Goal: Task Accomplishment & Management: Manage account settings

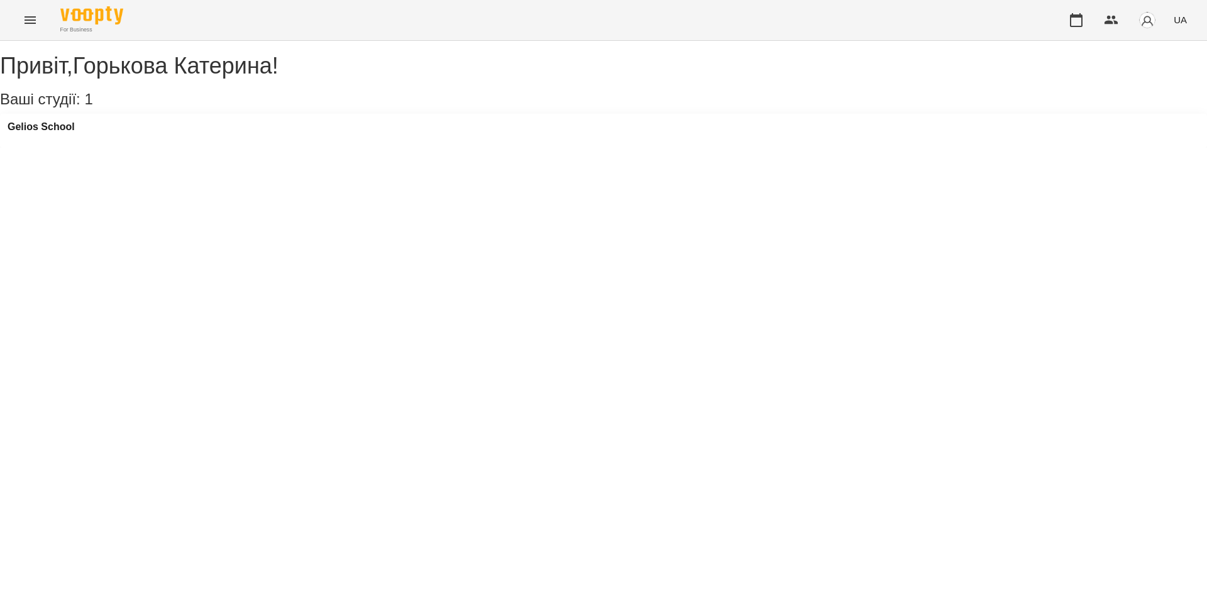
click at [1000, 148] on div "Привіт , [PERSON_NAME] ! Ваші студії: 1 [GEOGRAPHIC_DATA]" at bounding box center [603, 94] width 1207 height 107
click at [49, 133] on h3 "Gelios School" at bounding box center [41, 126] width 67 height 11
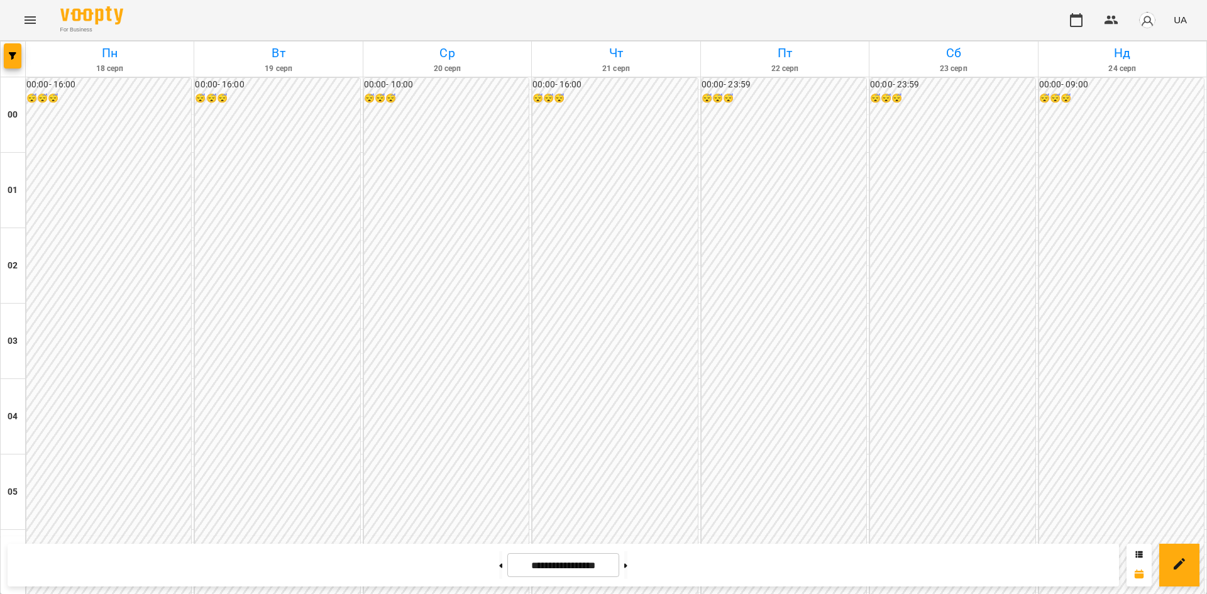
scroll to position [1350, 0]
click at [627, 564] on button at bounding box center [625, 565] width 3 height 28
click at [499, 560] on button at bounding box center [500, 565] width 3 height 28
type input "**********"
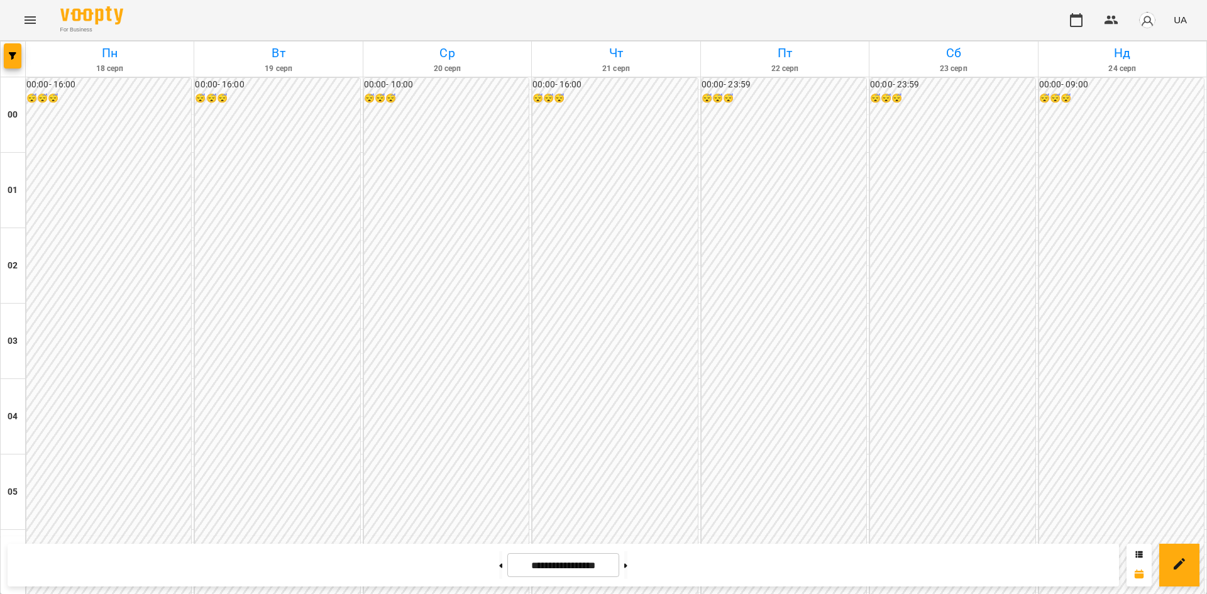
scroll to position [1220, 0]
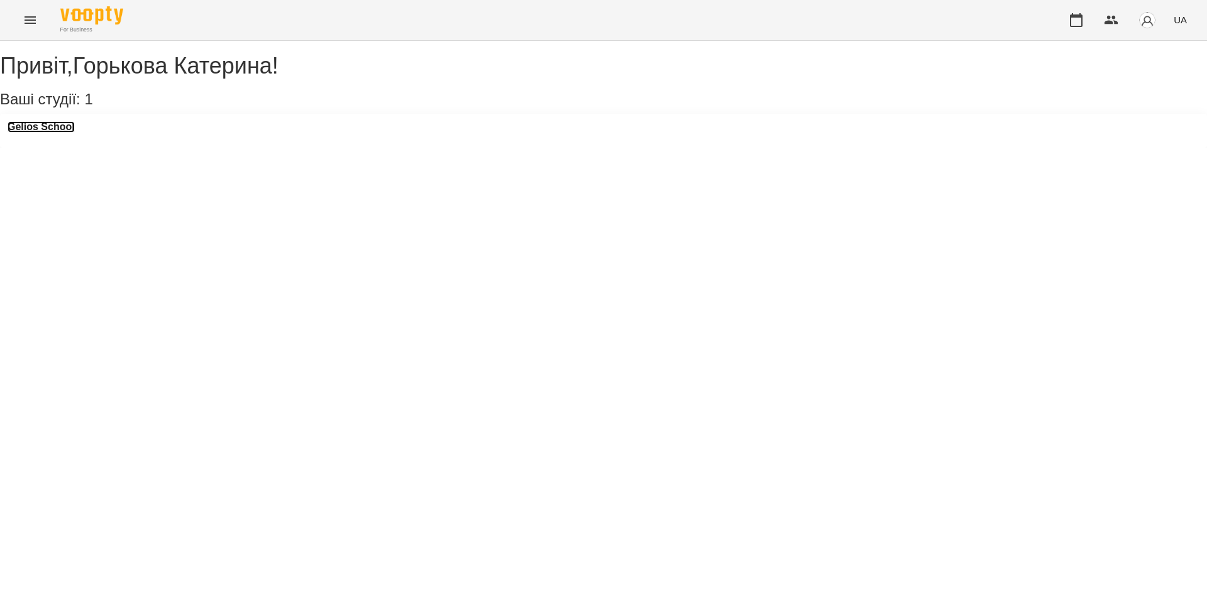
click at [65, 133] on h3 "Gelios School" at bounding box center [41, 126] width 67 height 11
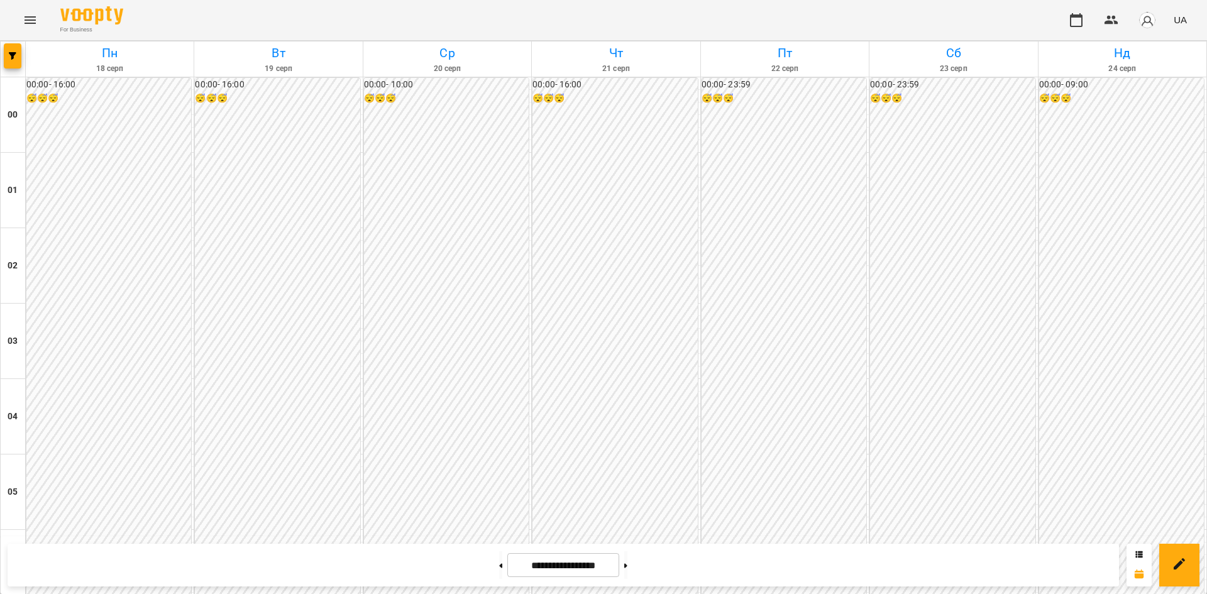
scroll to position [581, 0]
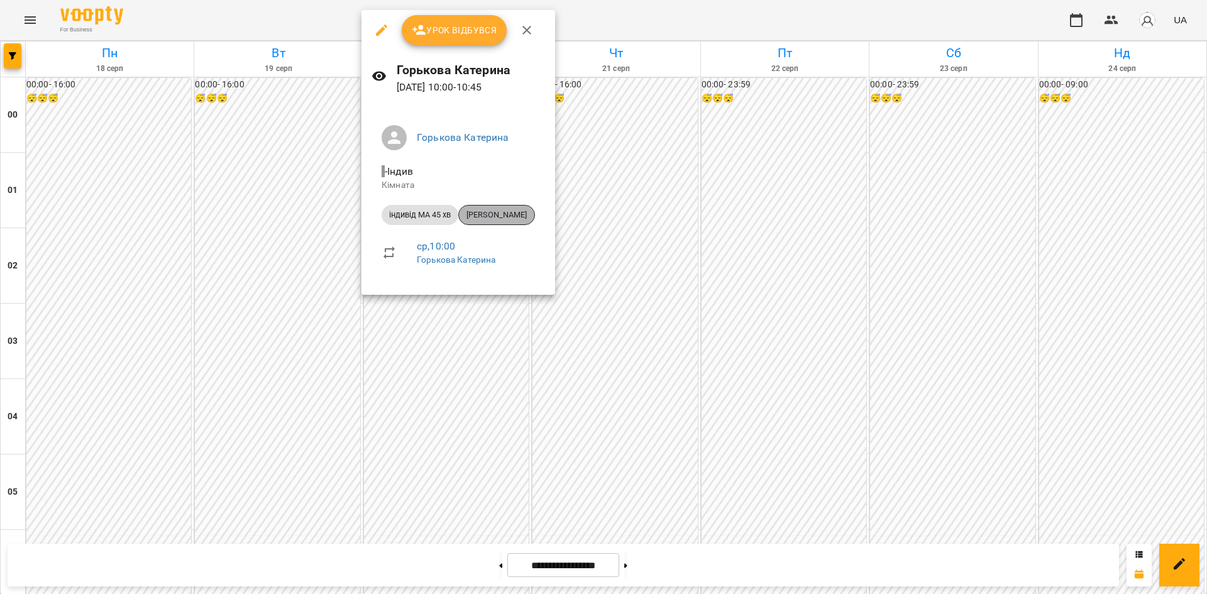
click at [492, 214] on span "[PERSON_NAME]" at bounding box center [496, 214] width 75 height 11
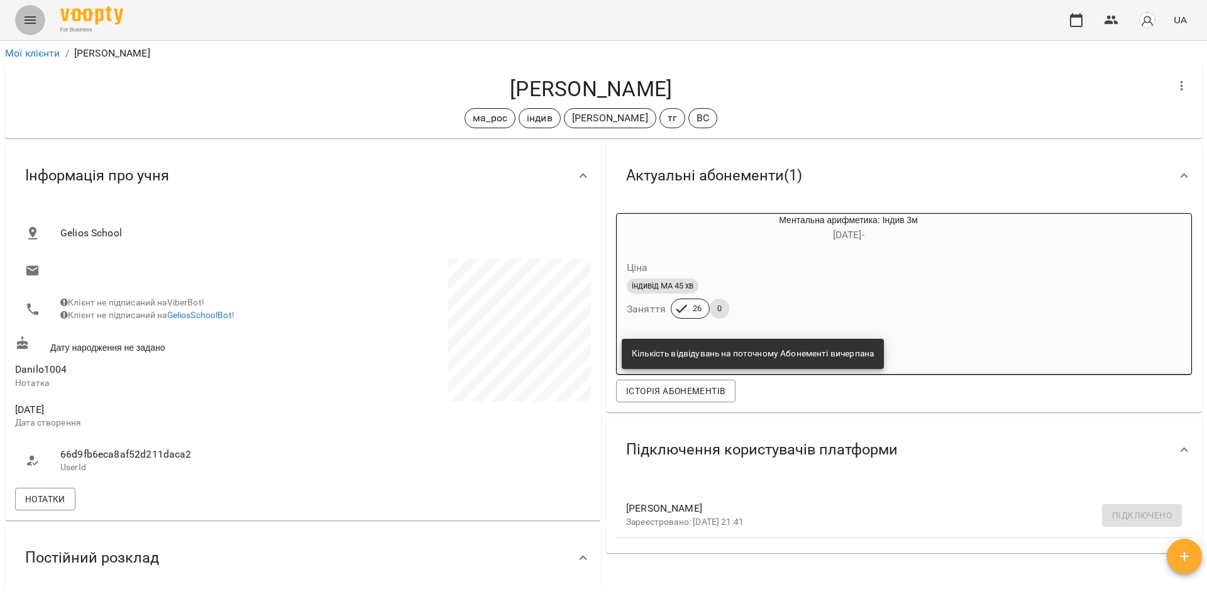
click at [31, 23] on icon "Menu" at bounding box center [30, 20] width 11 height 8
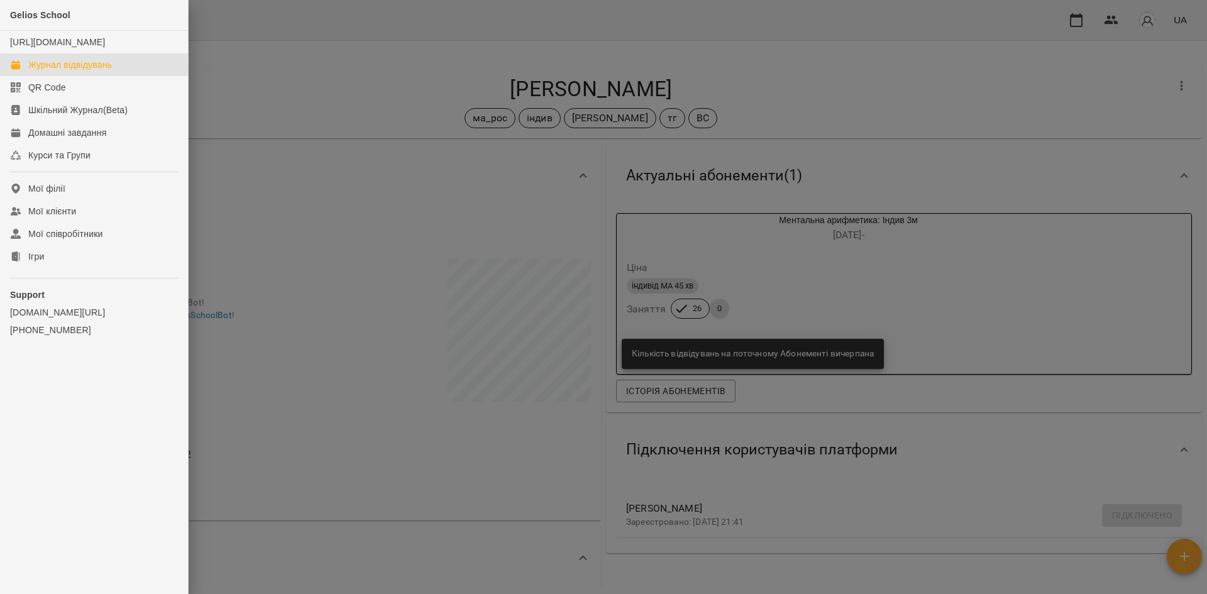
click at [98, 71] on div "Журнал відвідувань" at bounding box center [70, 64] width 84 height 13
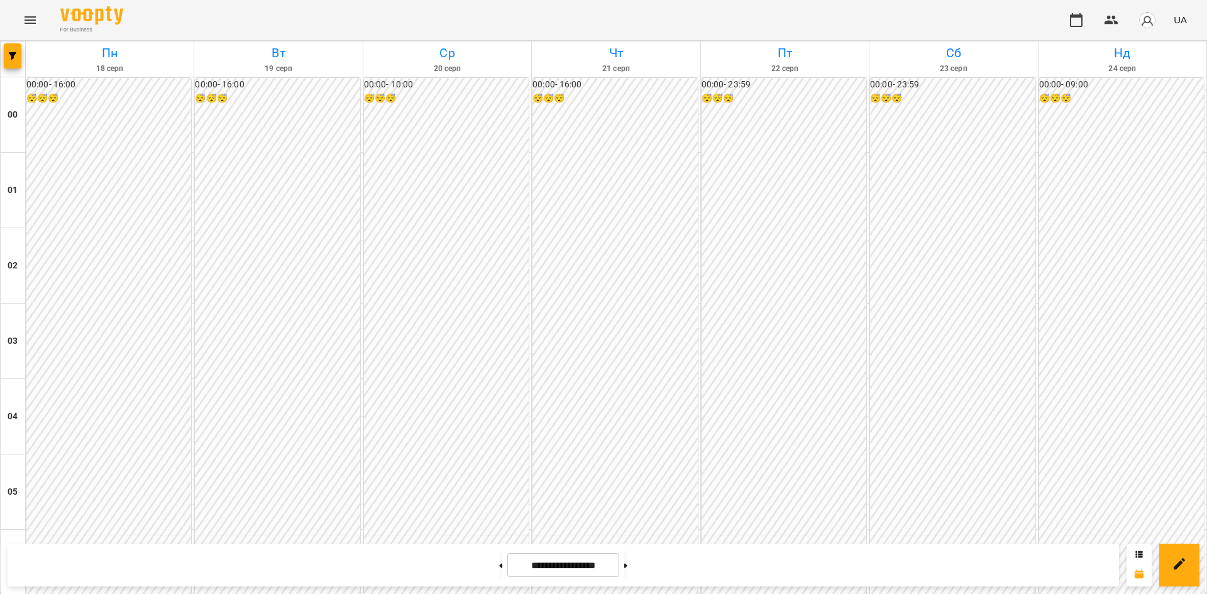
scroll to position [1195, 0]
click at [40, 14] on button "Menu" at bounding box center [30, 20] width 30 height 30
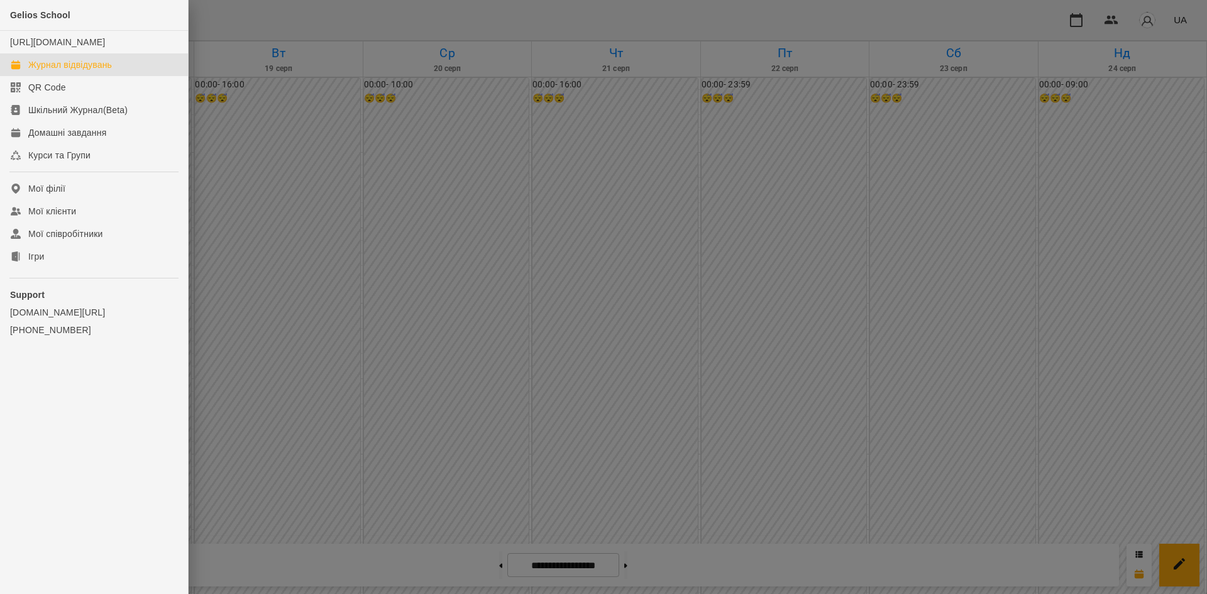
click at [767, 253] on div at bounding box center [603, 297] width 1207 height 594
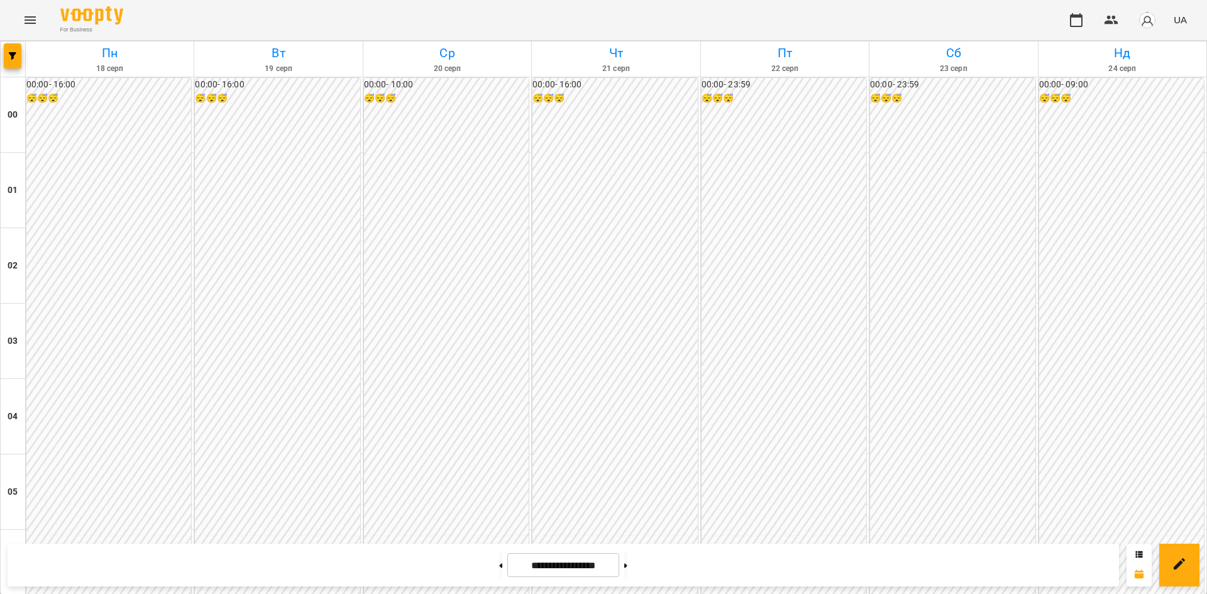
scroll to position [1350, 0]
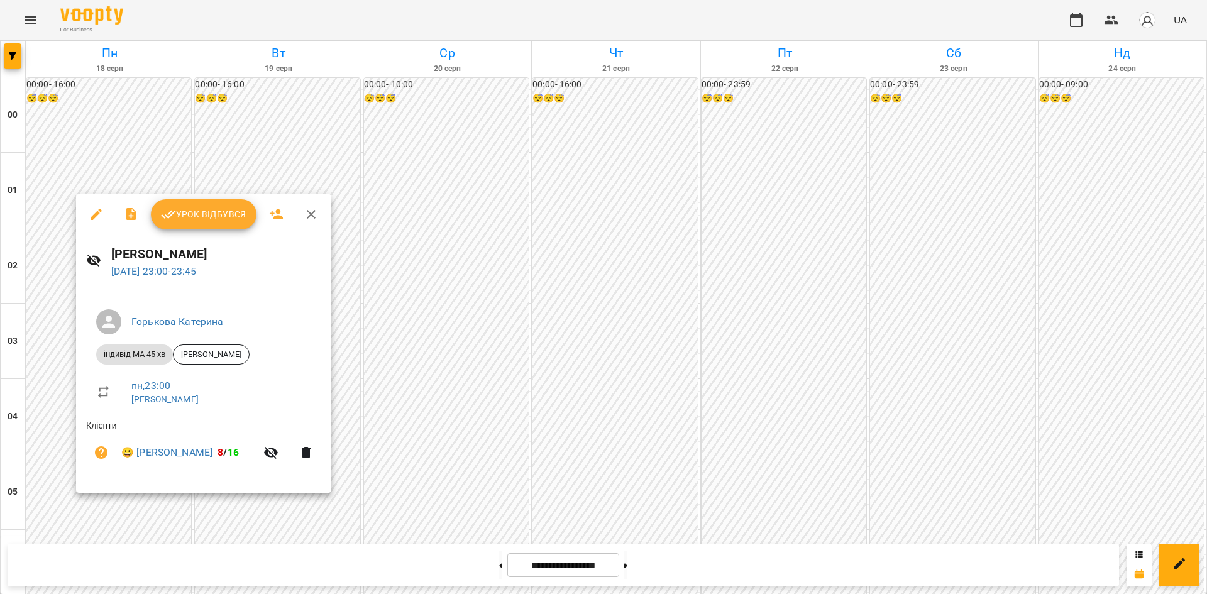
click at [53, 254] on div at bounding box center [603, 297] width 1207 height 594
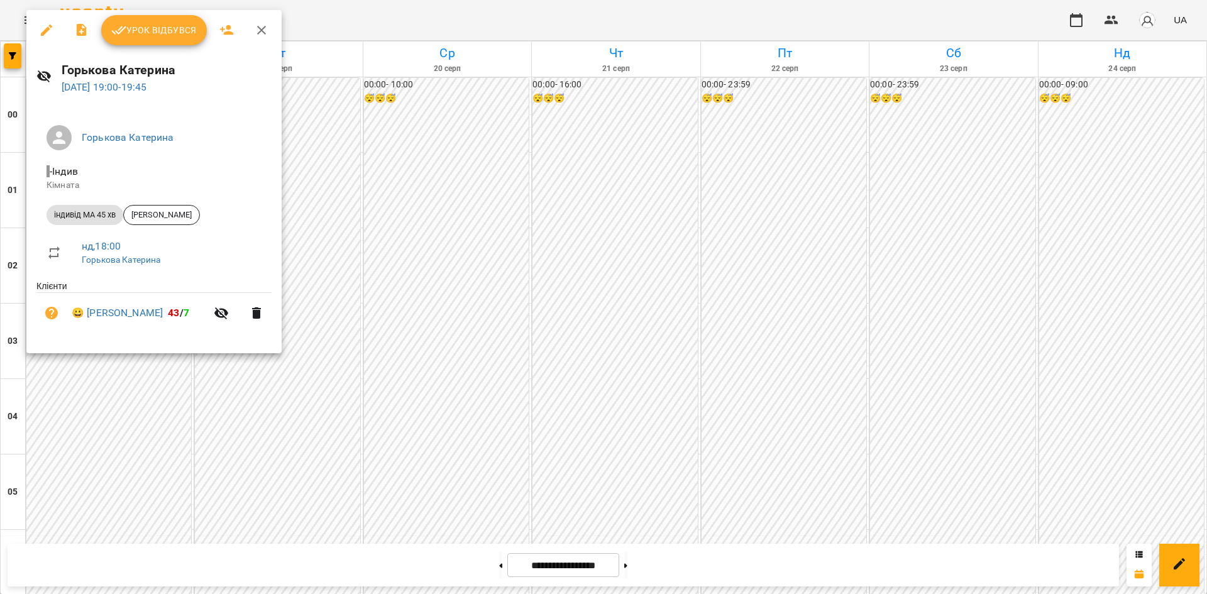
click at [104, 412] on div at bounding box center [603, 297] width 1207 height 594
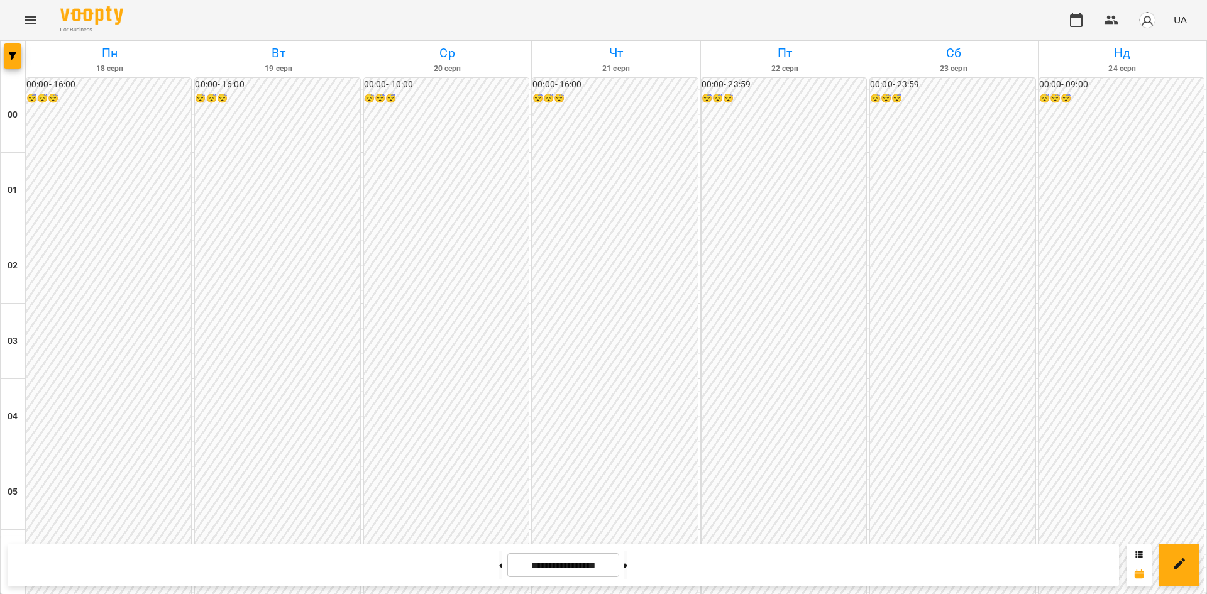
scroll to position [1229, 0]
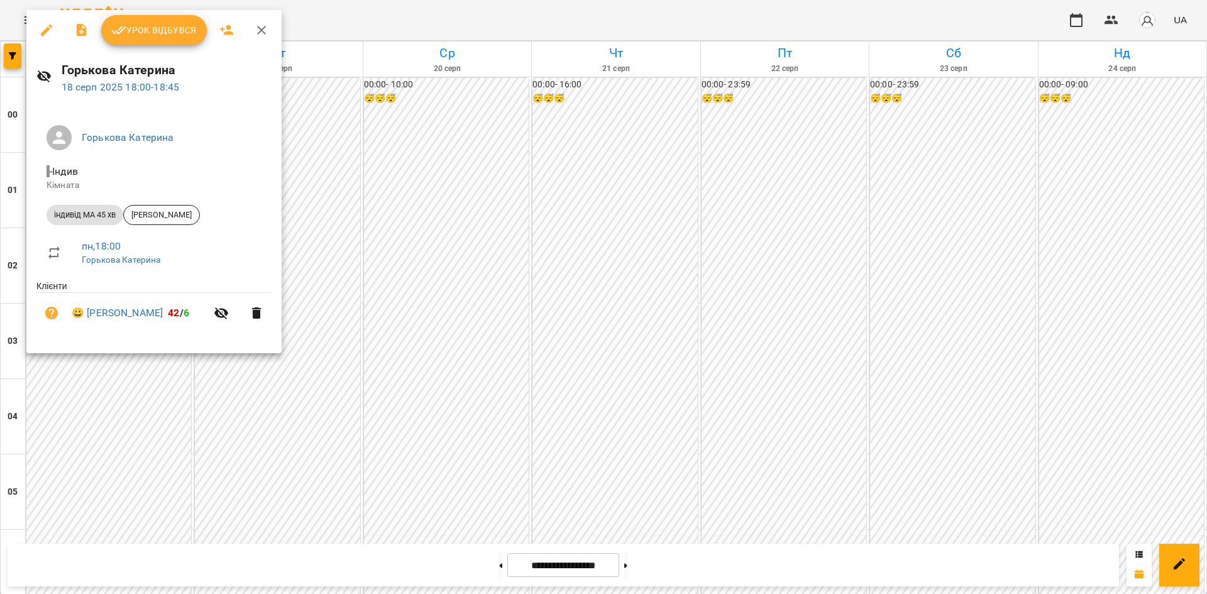
click at [121, 384] on div at bounding box center [603, 297] width 1207 height 594
